Goal: Task Accomplishment & Management: Complete application form

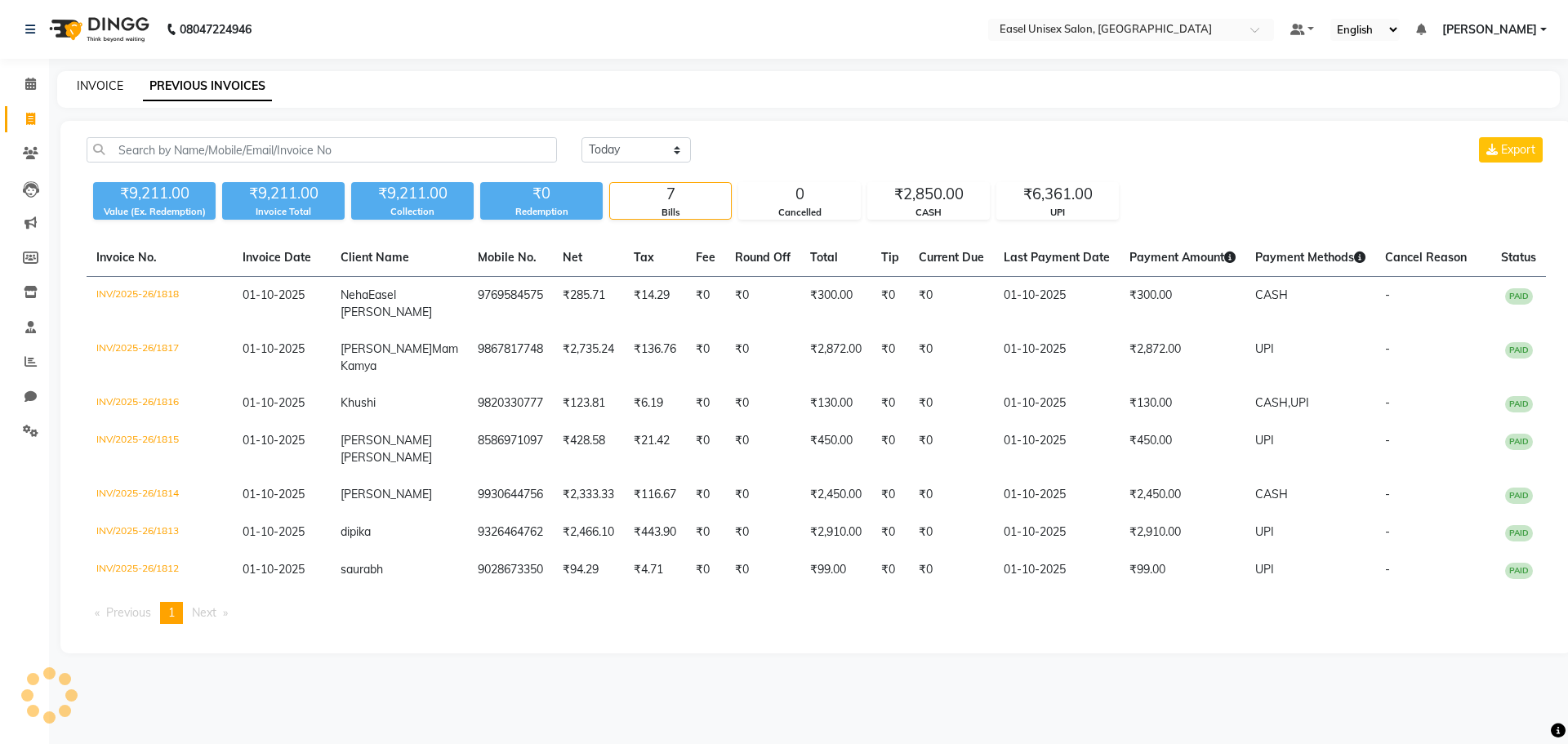
click at [96, 92] on link "INVOICE" at bounding box center [100, 86] width 47 height 15
select select "service"
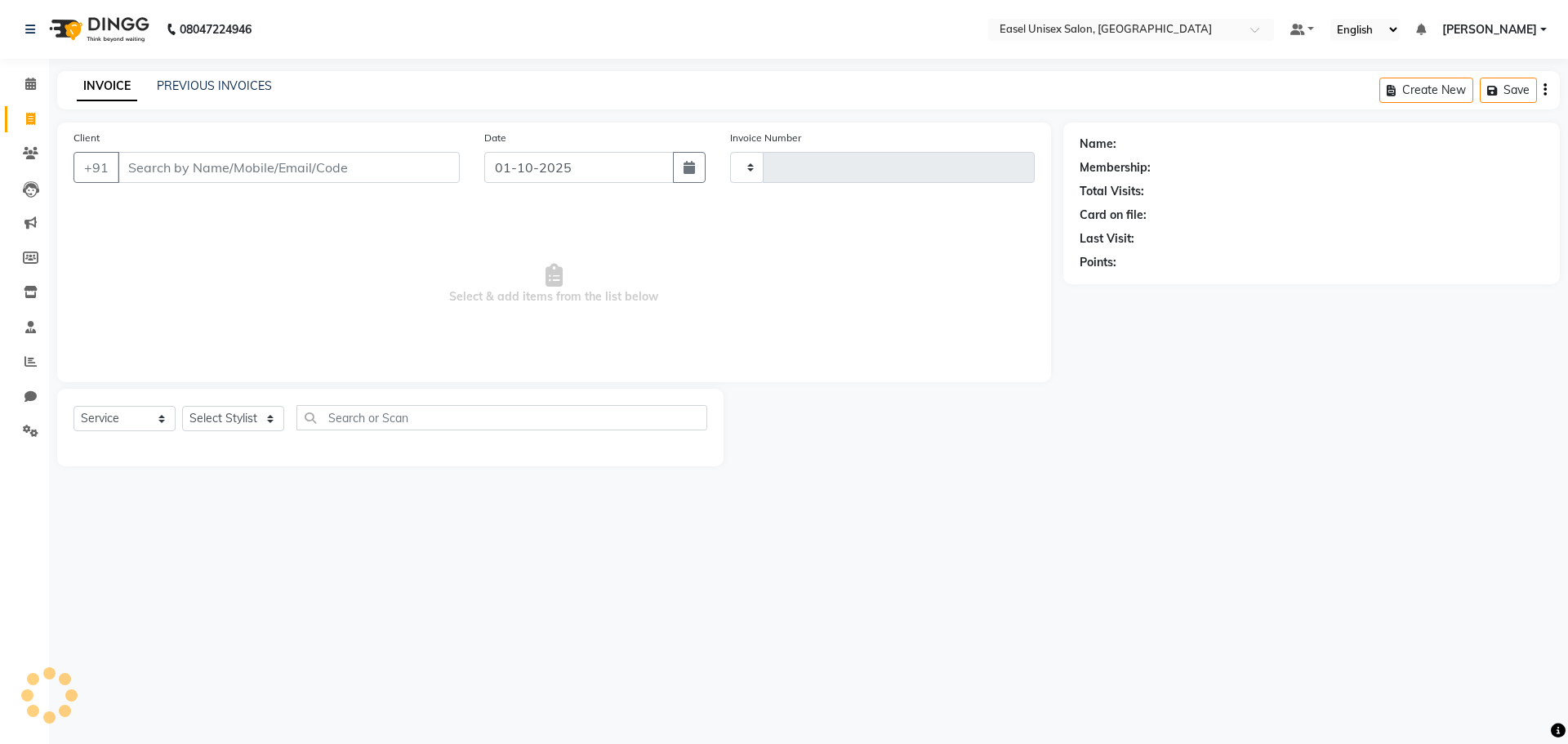
type input "1819"
select select "8639"
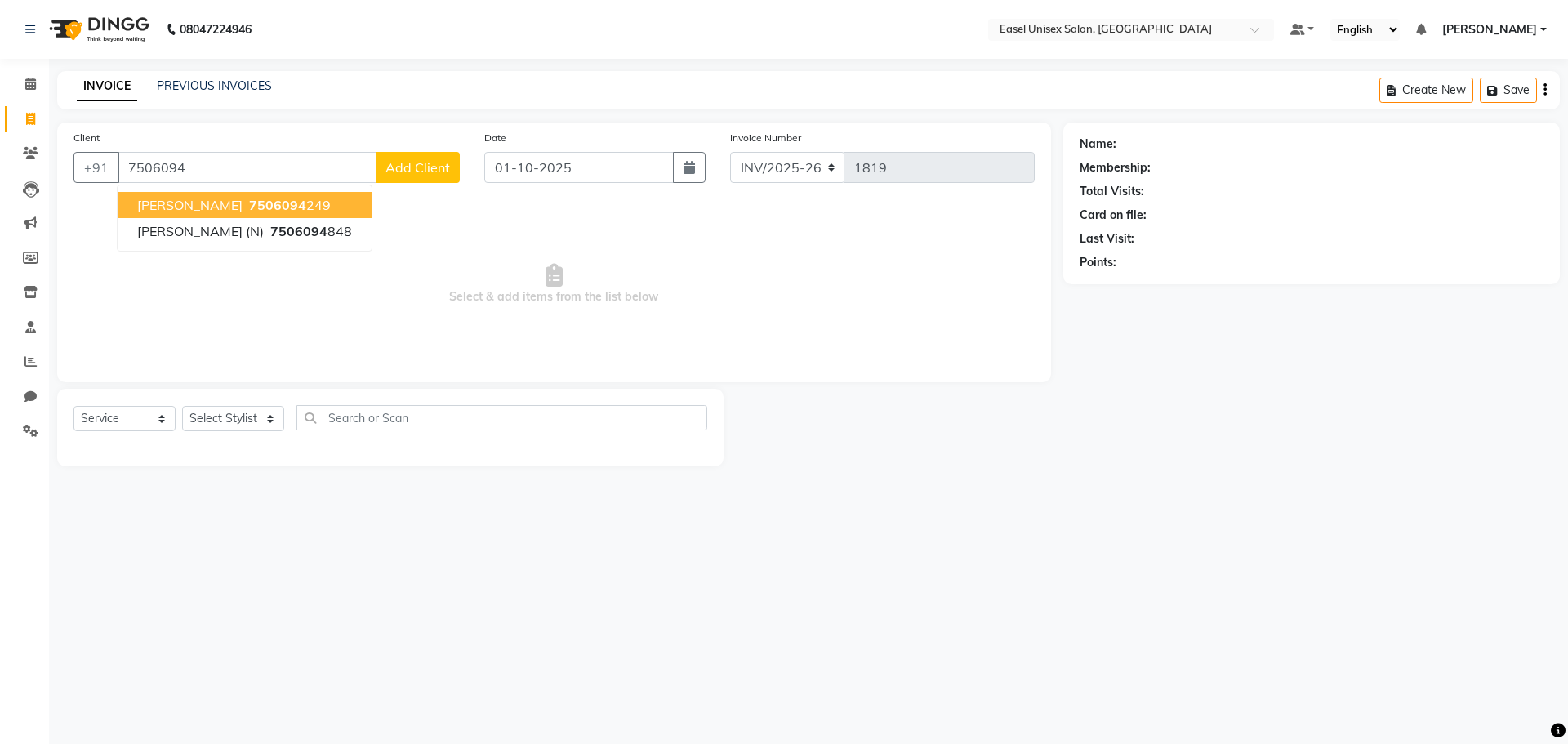
click at [249, 204] on span "7506094" at bounding box center [277, 205] width 57 height 16
type input "7506094249"
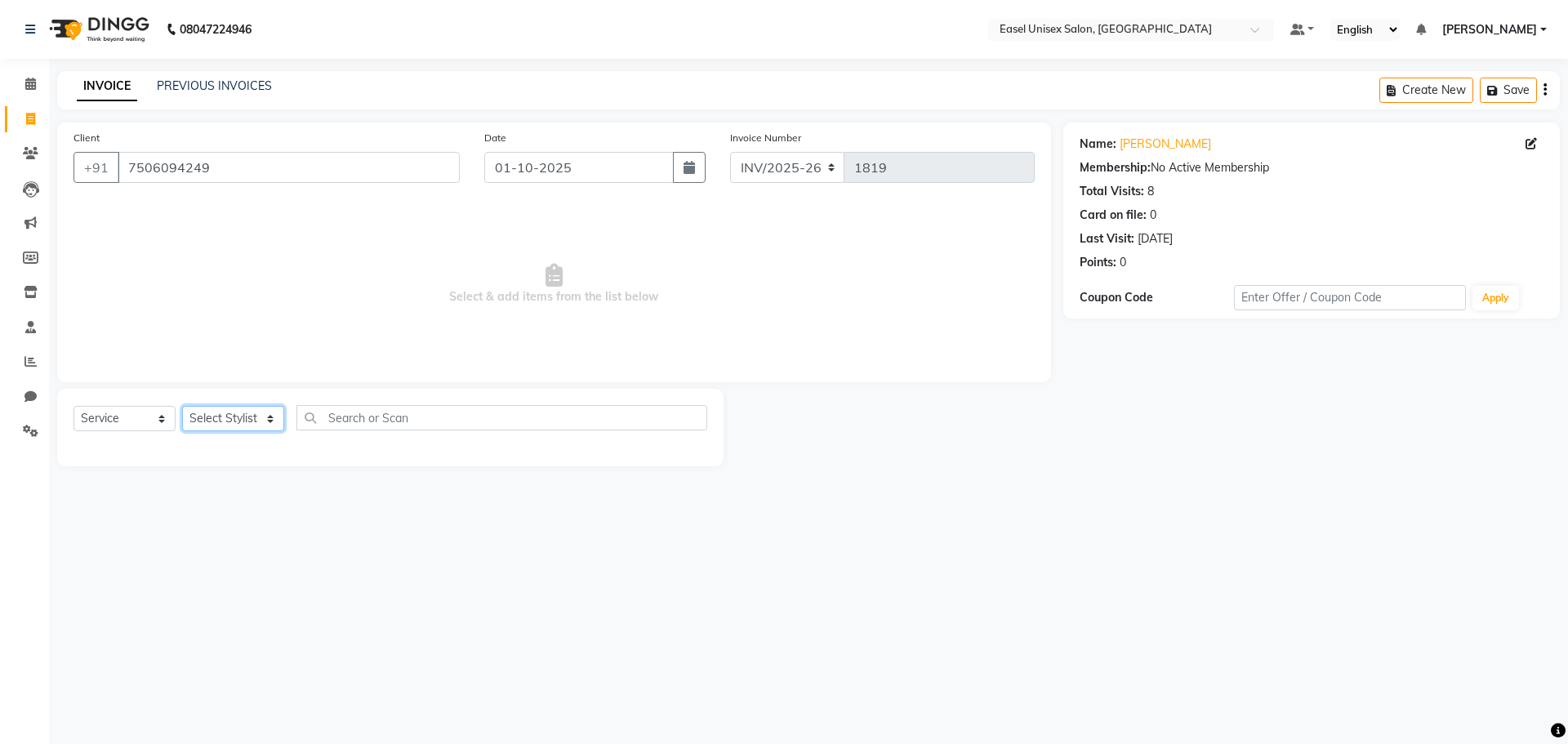
click at [267, 413] on select "Select Stylist admin [PERSON_NAME] jiya [PERSON_NAME] Priyanka [PERSON_NAME] [P…" at bounding box center [233, 418] width 102 height 25
select select "83238"
click at [182, 406] on select "Select Stylist admin [PERSON_NAME] jiya [PERSON_NAME] Priyanka [PERSON_NAME] [P…" at bounding box center [233, 418] width 102 height 25
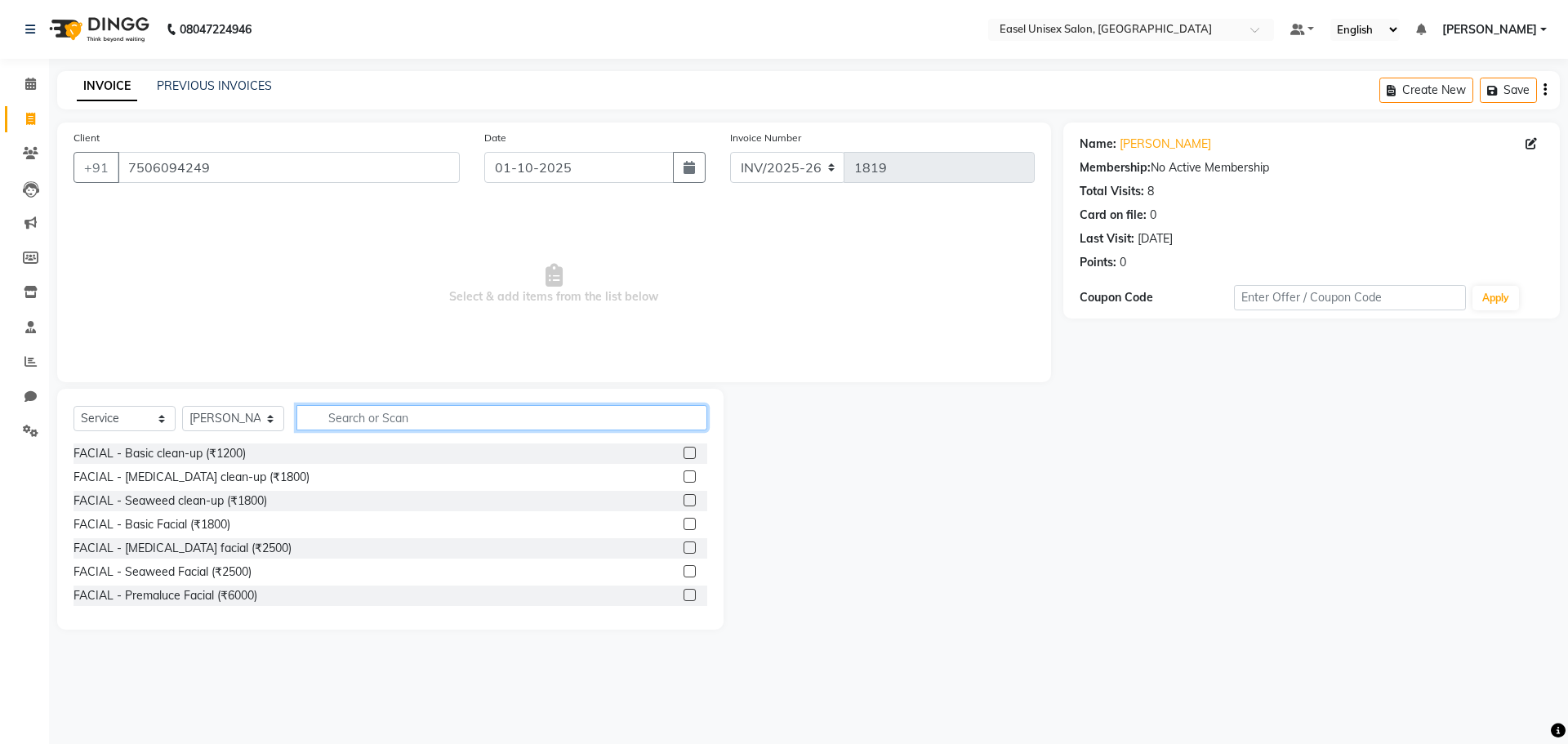
click at [452, 420] on input "text" at bounding box center [502, 417] width 411 height 25
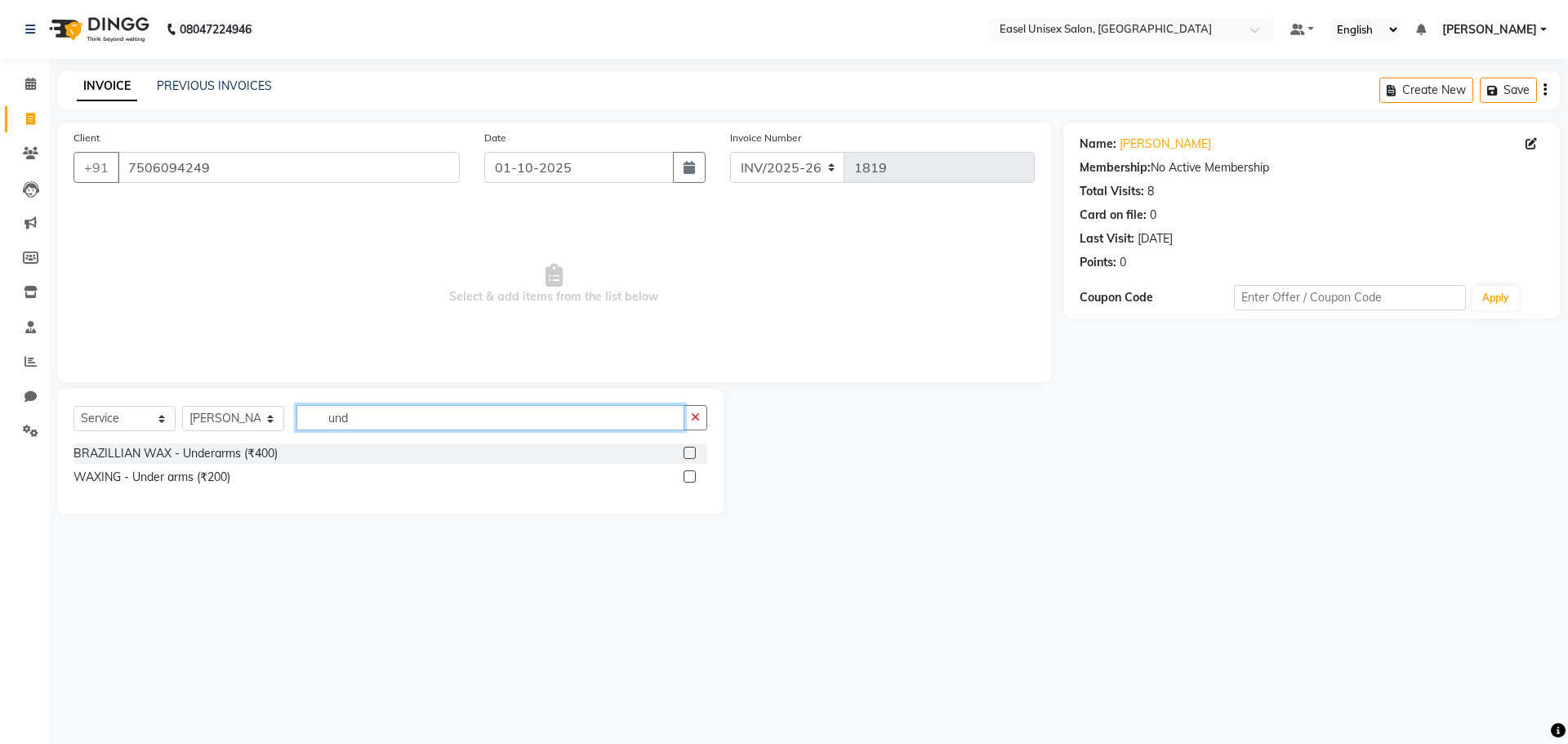
type input "und"
click at [692, 477] on label at bounding box center [689, 476] width 12 height 12
click at [692, 477] on input "checkbox" at bounding box center [688, 477] width 11 height 11
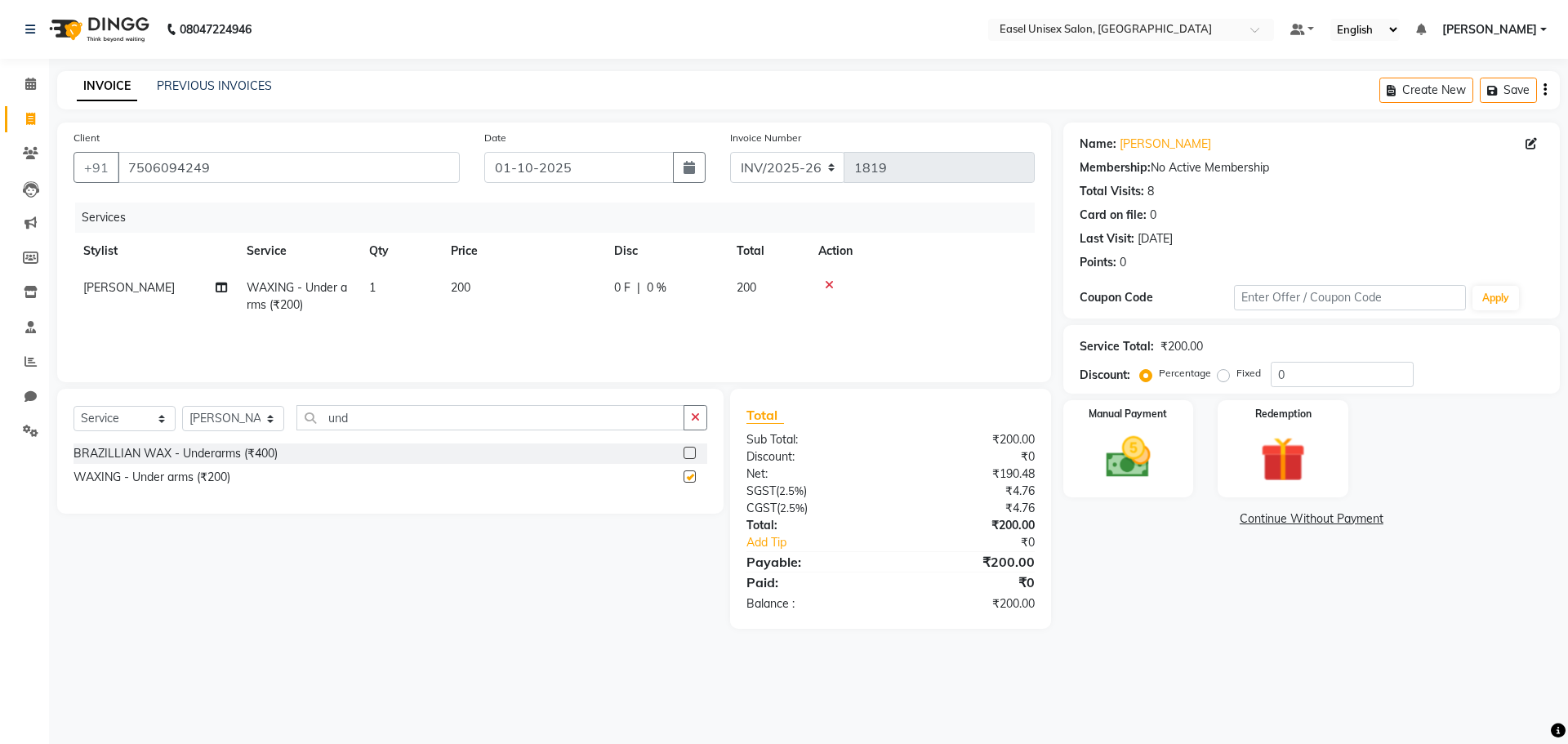
checkbox input "false"
click at [554, 413] on input "und" at bounding box center [490, 417] width 388 height 25
type input "u"
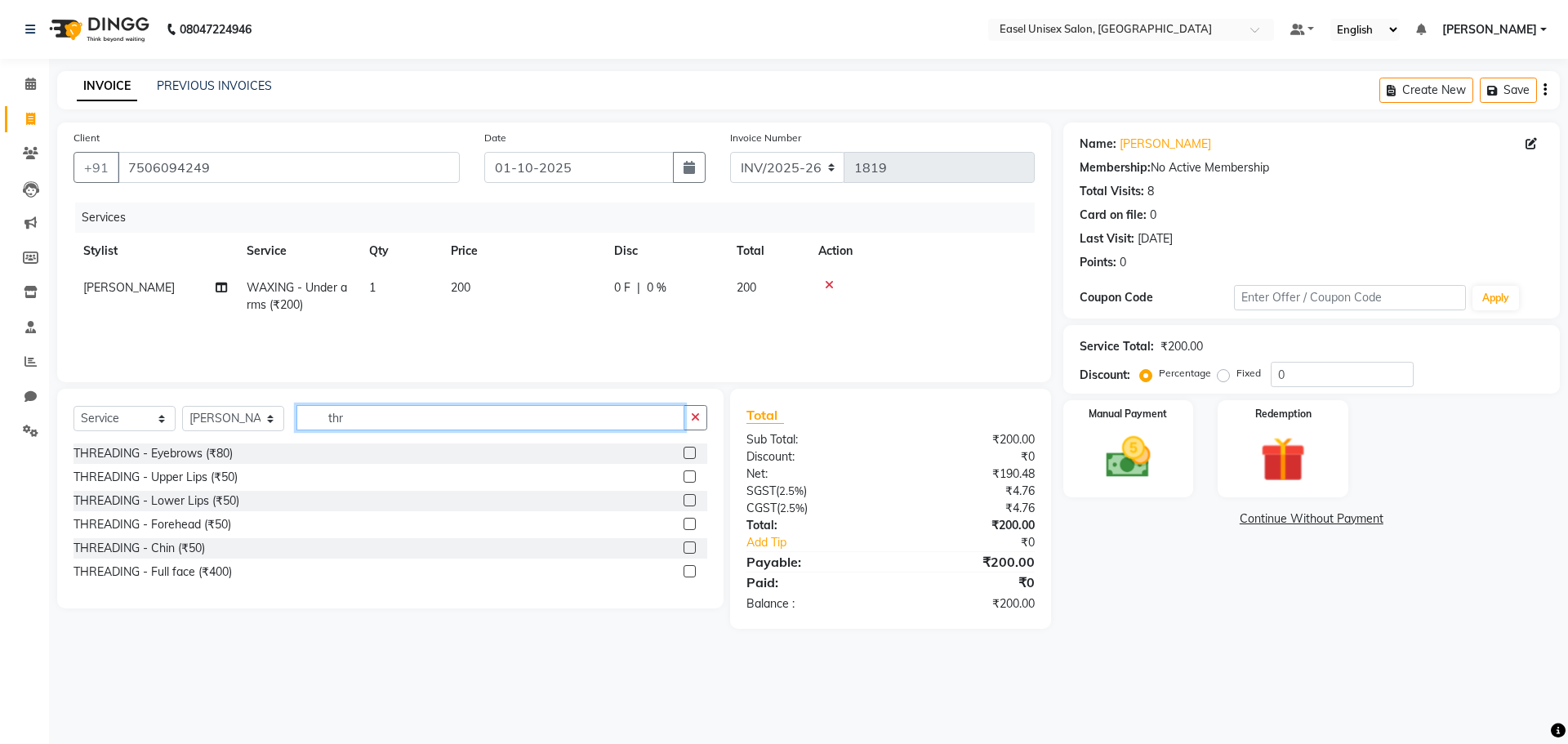
type input "thr"
click at [686, 451] on label at bounding box center [689, 453] width 12 height 12
click at [686, 451] on input "checkbox" at bounding box center [688, 453] width 11 height 11
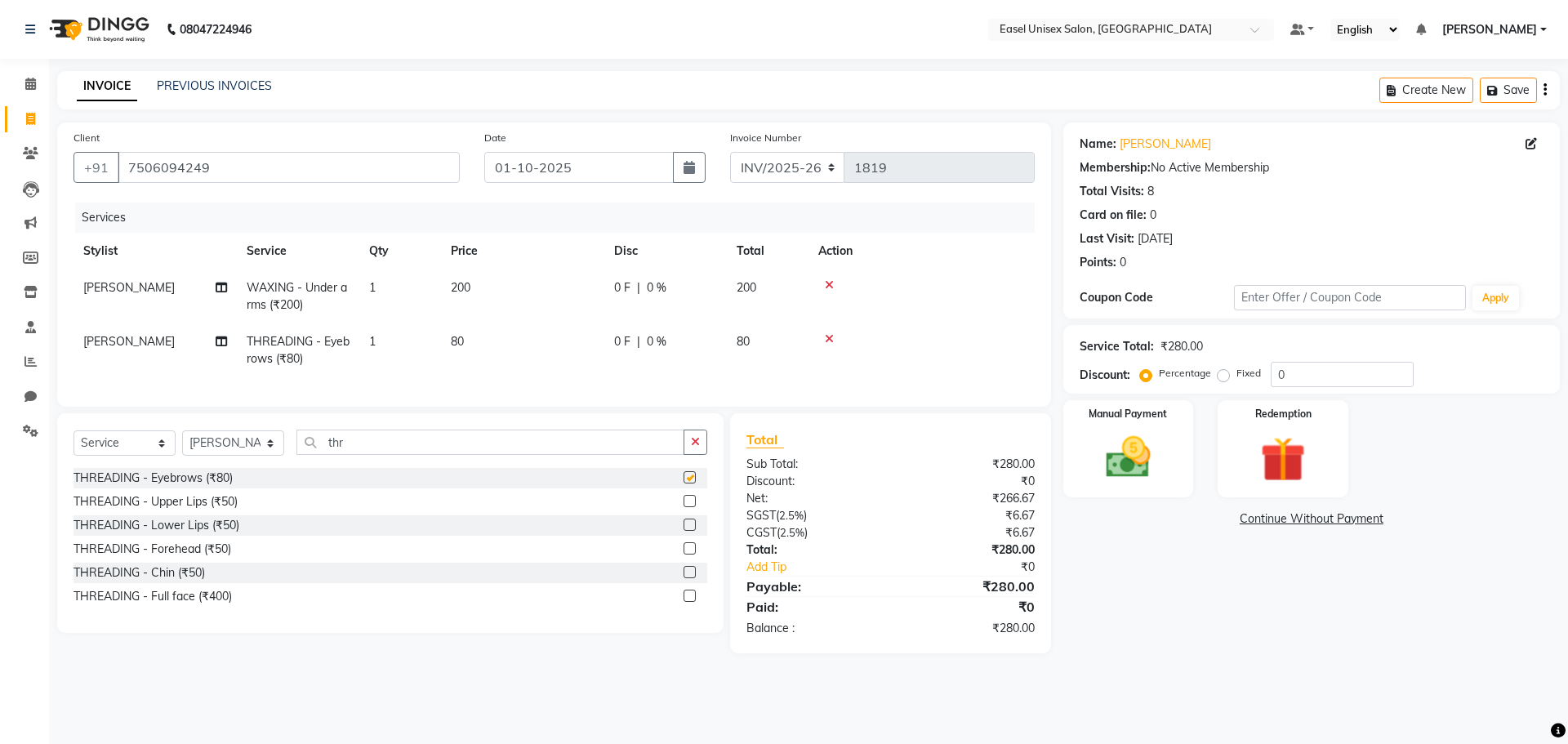
checkbox input "false"
click at [692, 507] on label at bounding box center [689, 501] width 12 height 12
click at [692, 507] on input "checkbox" at bounding box center [688, 502] width 11 height 11
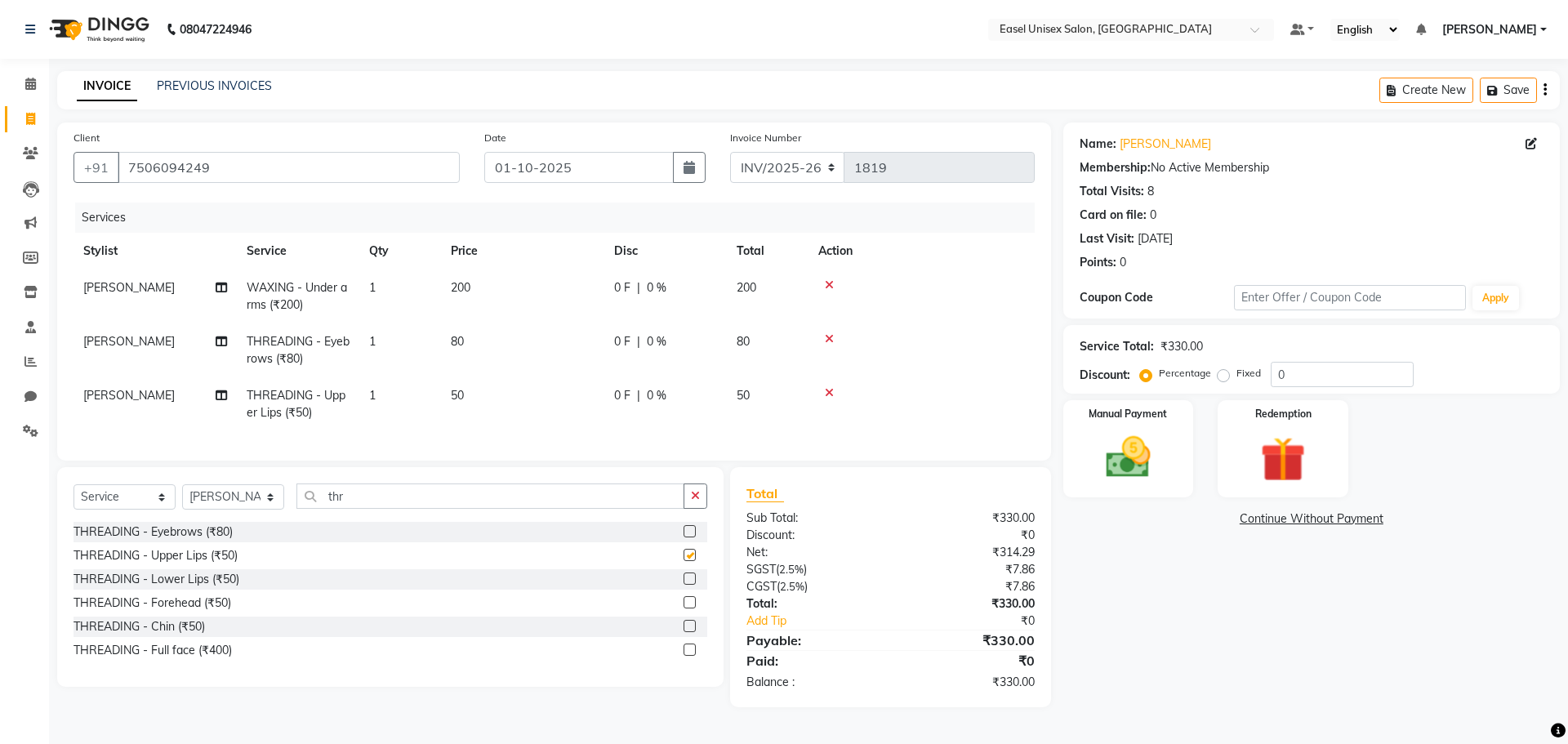
checkbox input "false"
click at [1129, 480] on img at bounding box center [1128, 458] width 76 height 54
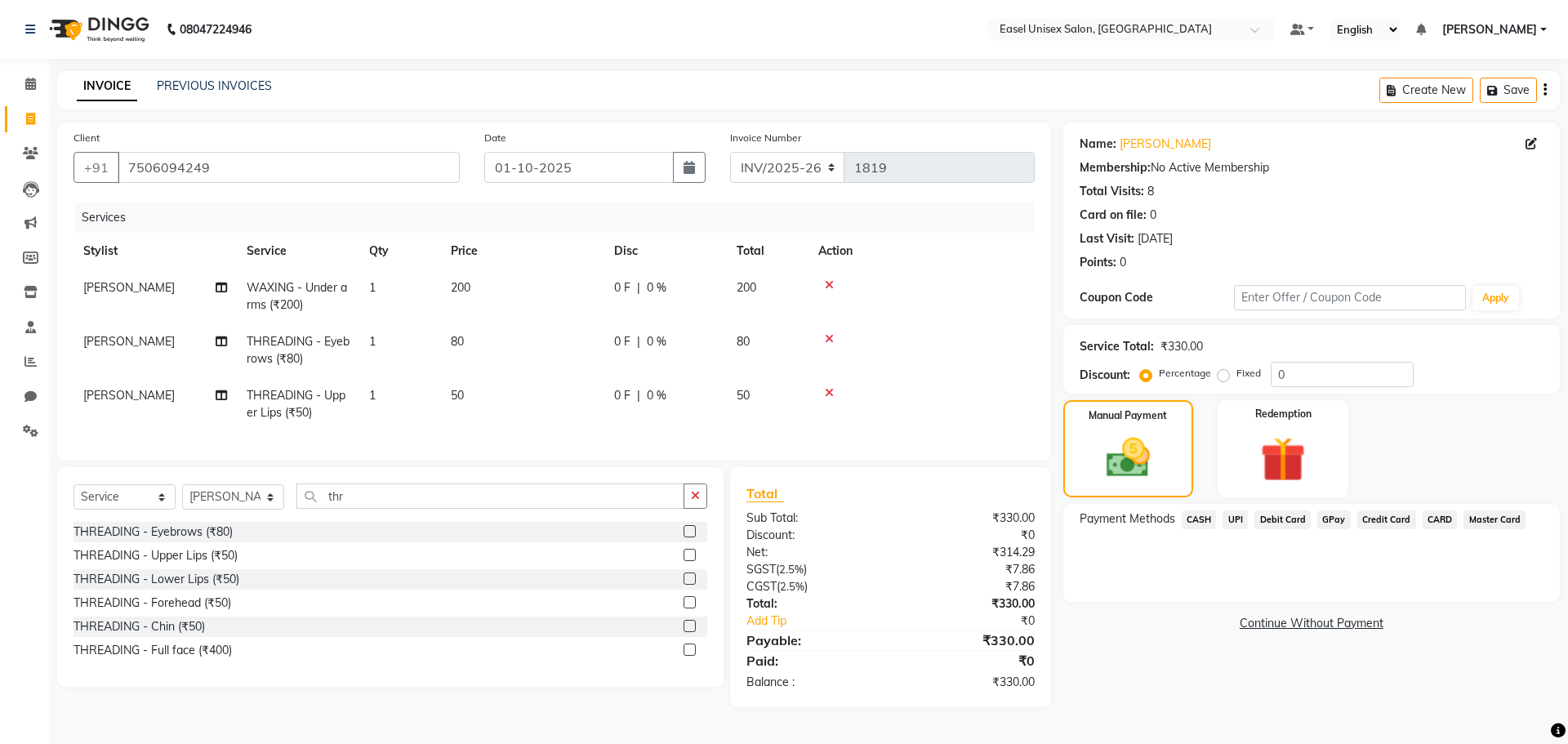
click at [1240, 520] on span "UPI" at bounding box center [1235, 520] width 25 height 19
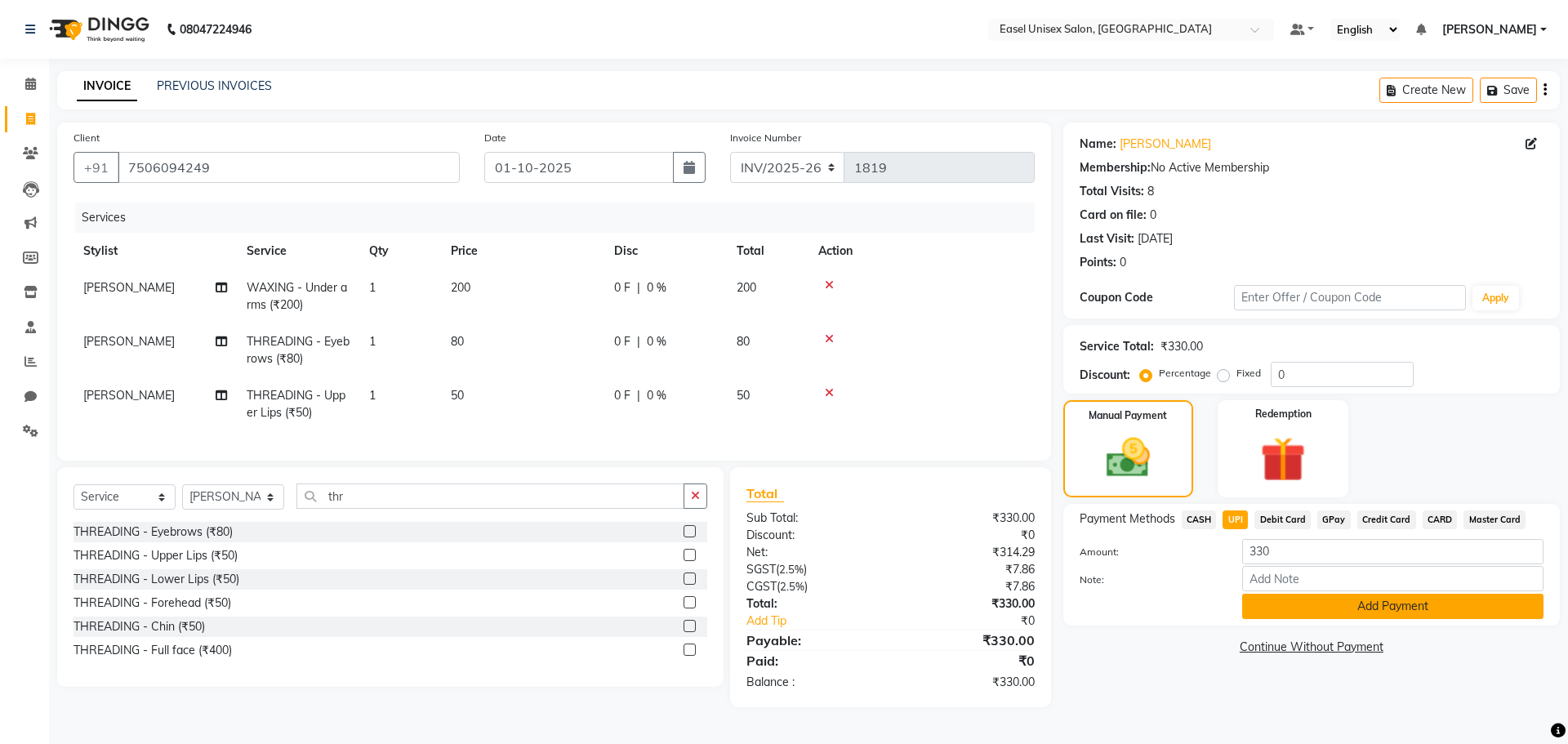
click at [1407, 615] on button "Add Payment" at bounding box center [1393, 606] width 301 height 25
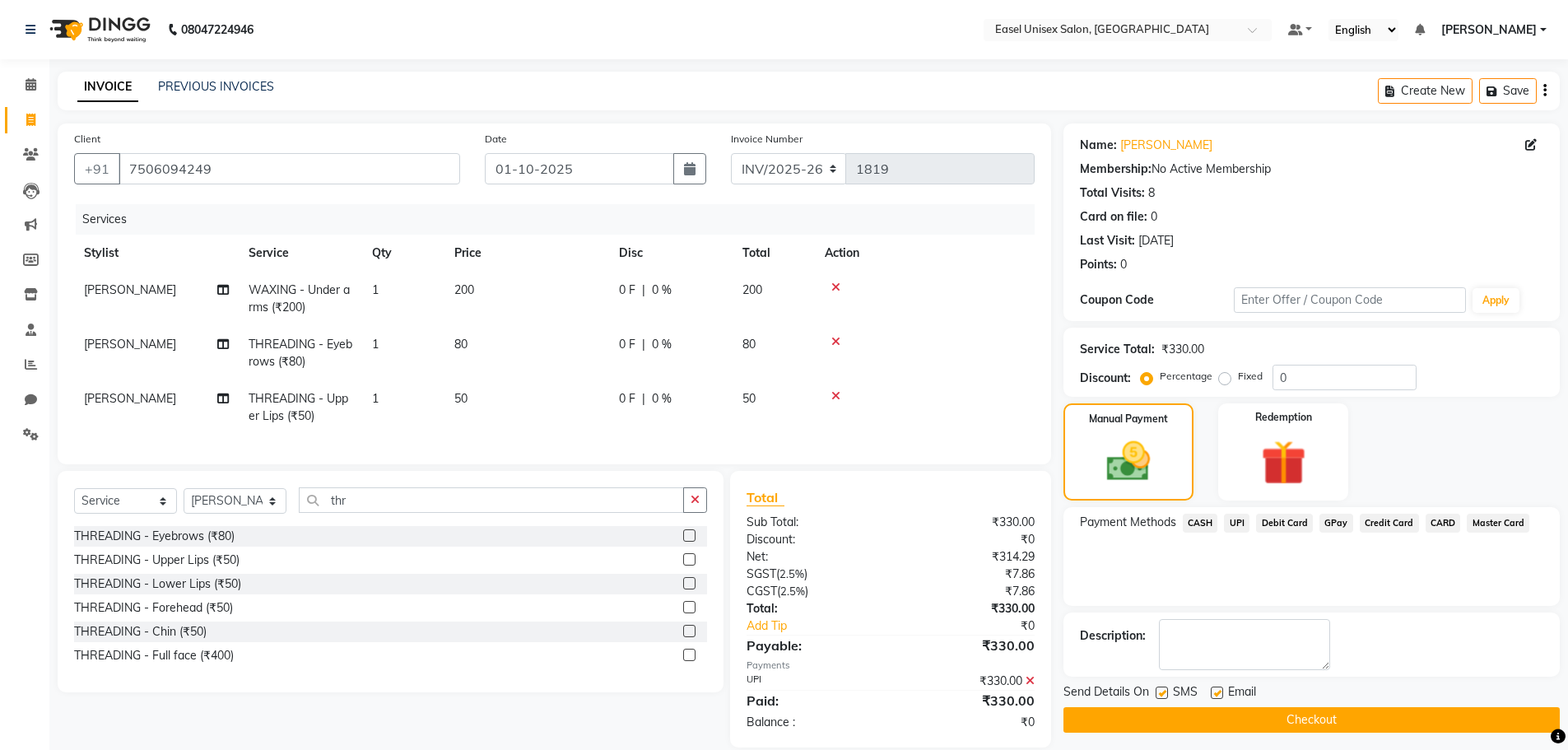
click at [1408, 726] on button "Checkout" at bounding box center [1311, 719] width 497 height 26
